Goal: Find specific page/section: Find specific page/section

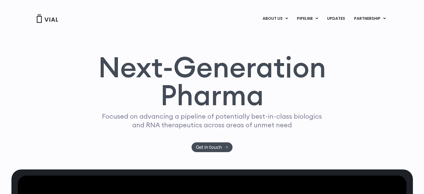
click at [276, 31] on link "ABOUT US" at bounding box center [284, 32] width 49 height 9
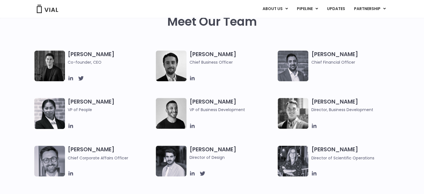
scroll to position [279, 0]
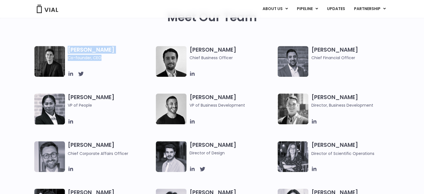
copy h3 "[PERSON_NAME] Co-founder, CEO"
drag, startPoint x: 69, startPoint y: 48, endPoint x: 108, endPoint y: 60, distance: 40.5
click at [107, 58] on div "[PERSON_NAME] Co-founder, CEO" at bounding box center [95, 61] width 122 height 31
click at [69, 74] on icon at bounding box center [70, 73] width 4 height 4
